Goal: Information Seeking & Learning: Learn about a topic

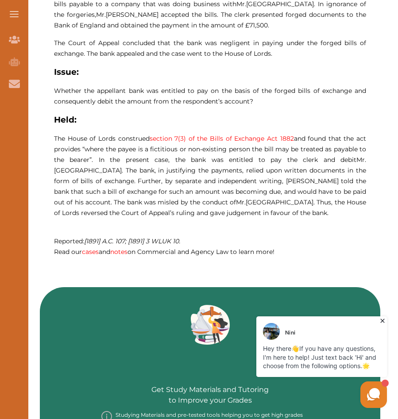
scroll to position [586, 0]
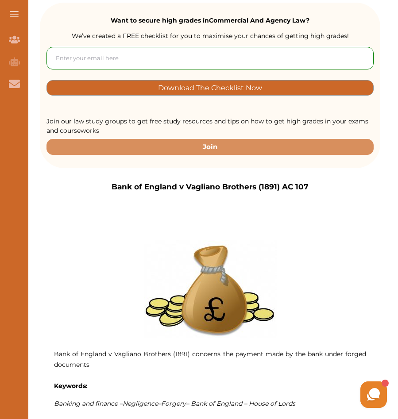
scroll to position [295, 0]
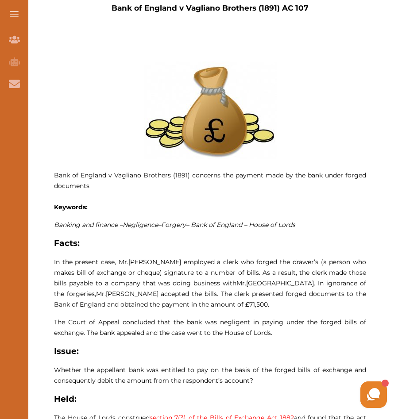
drag, startPoint x: 54, startPoint y: 259, endPoint x: 266, endPoint y: 319, distance: 219.7
click at [266, 319] on p "Bank of England v Vagliano Brothers (1891) concerns the payment made by the ban…" at bounding box center [210, 305] width 312 height 486
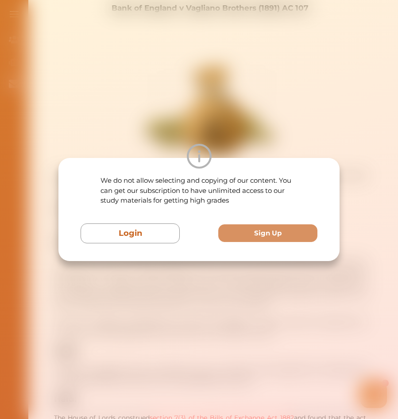
click at [231, 132] on div "We do not allow selecting and copying of our content. You can get our subscript…" at bounding box center [199, 209] width 398 height 419
